Goal: Find specific page/section: Find specific page/section

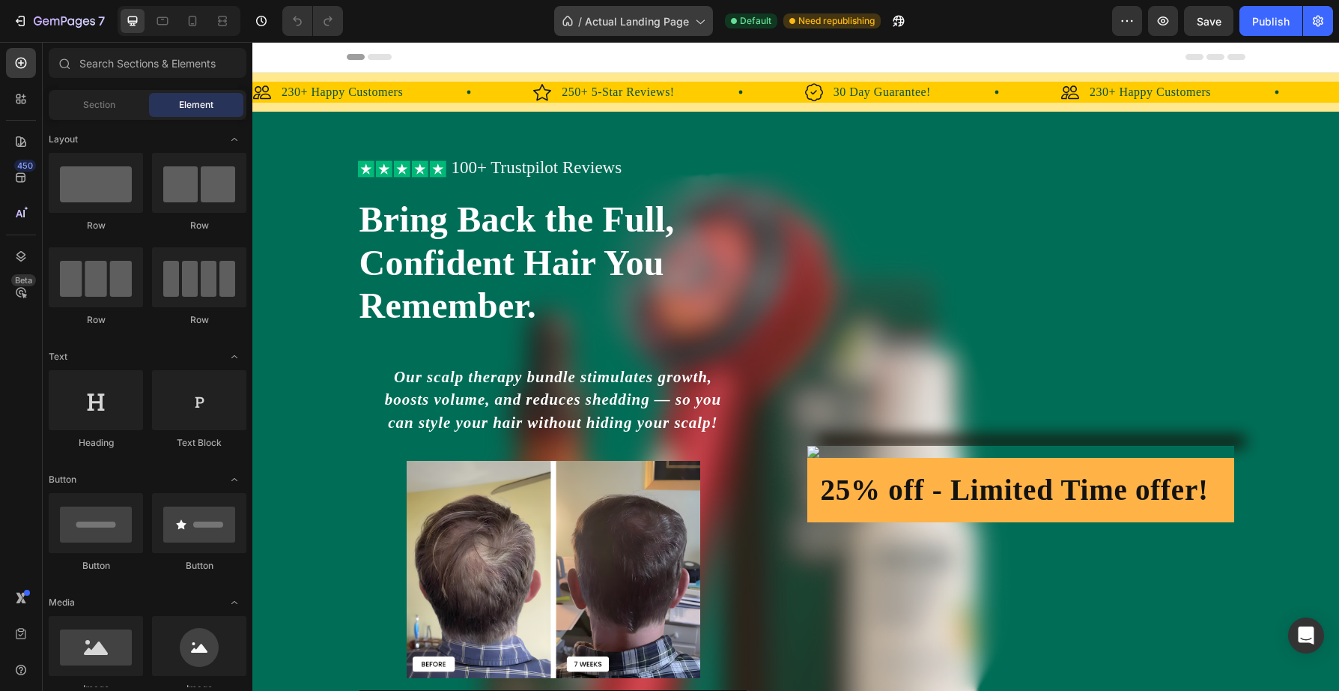
click at [644, 23] on span "Actual Landing Page" at bounding box center [637, 21] width 104 height 16
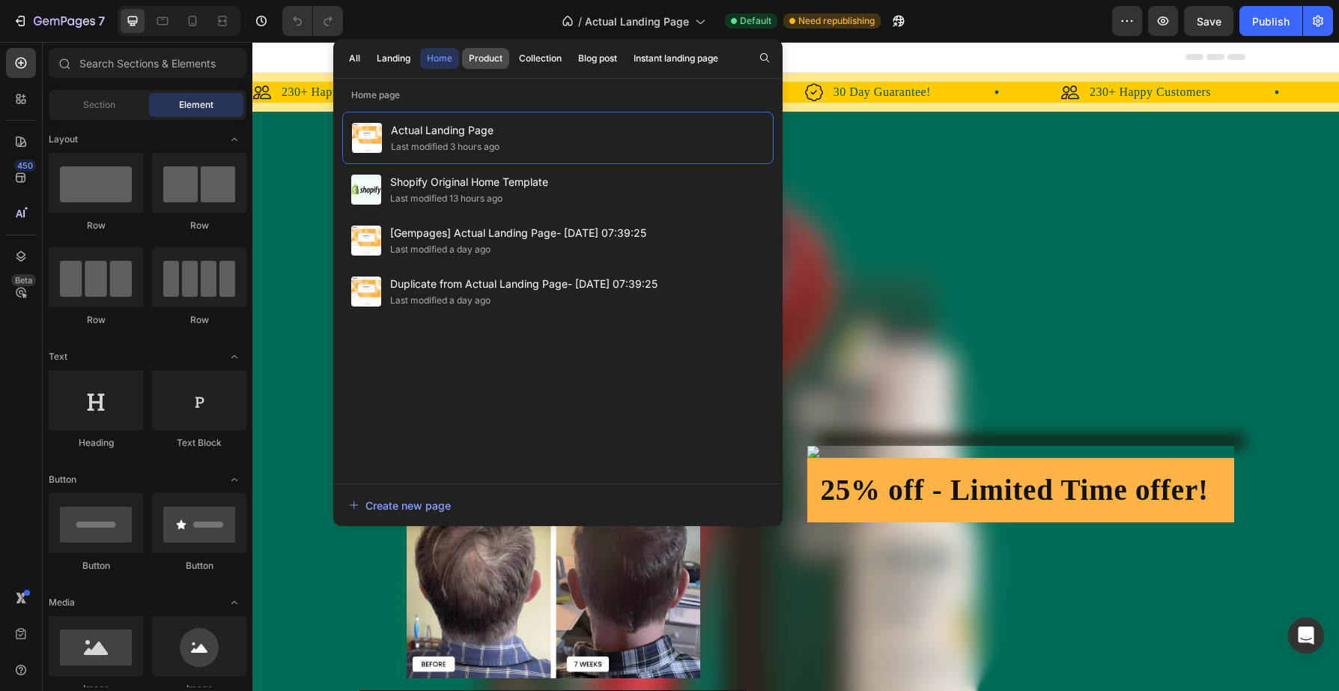
click at [488, 56] on div "Product" at bounding box center [486, 58] width 34 height 13
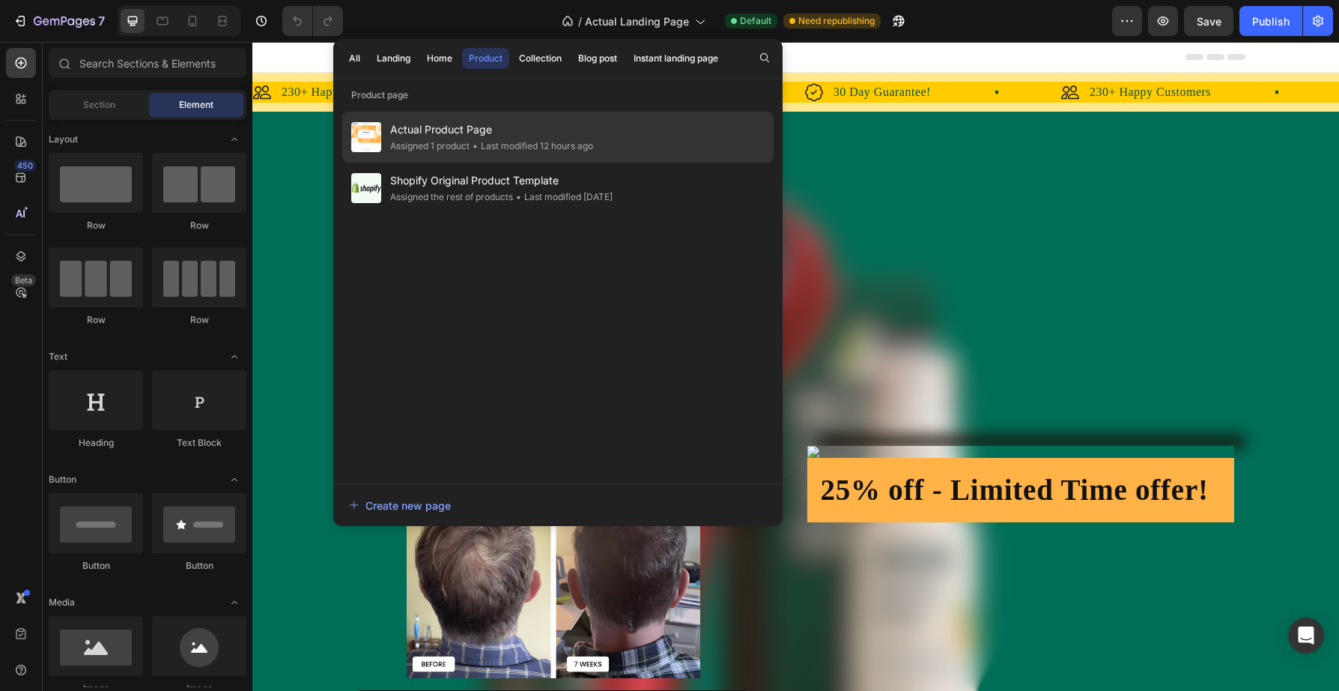
click at [456, 137] on span "Actual Product Page" at bounding box center [491, 130] width 203 height 18
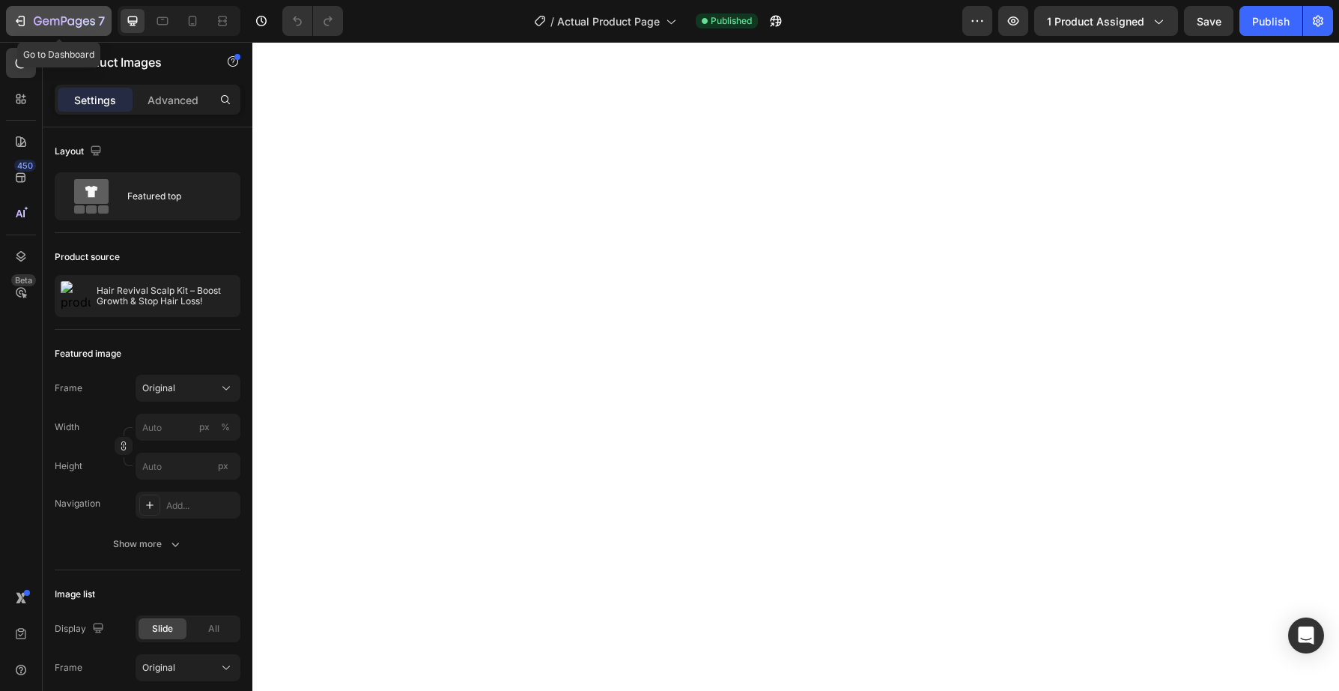
click at [52, 20] on icon "button" at bounding box center [64, 22] width 61 height 13
